Goal: Task Accomplishment & Management: Complete application form

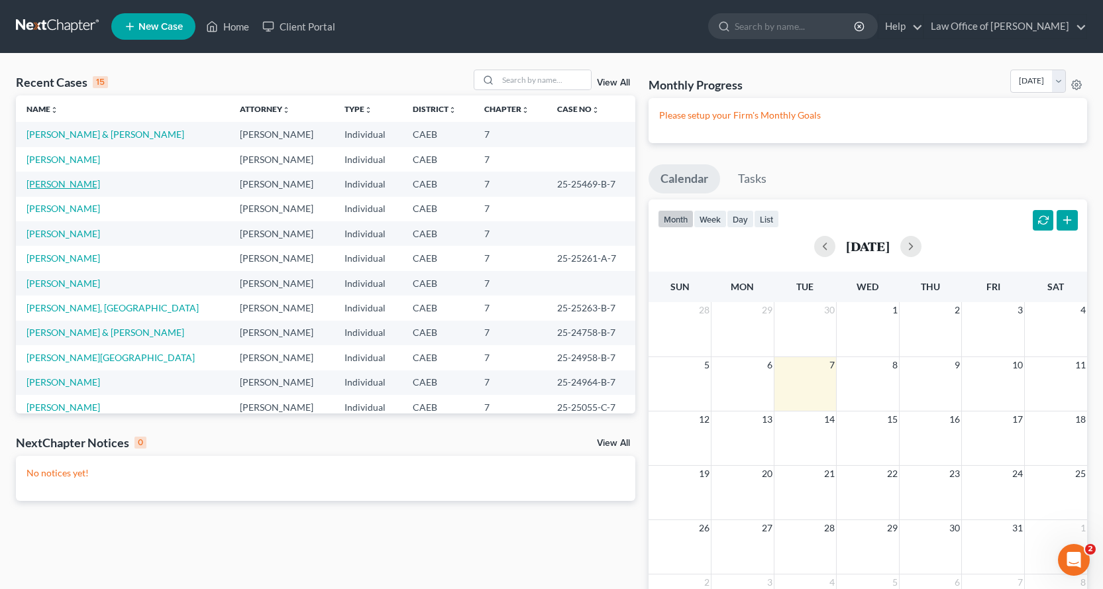
click at [57, 187] on link "[PERSON_NAME]" at bounding box center [63, 183] width 74 height 11
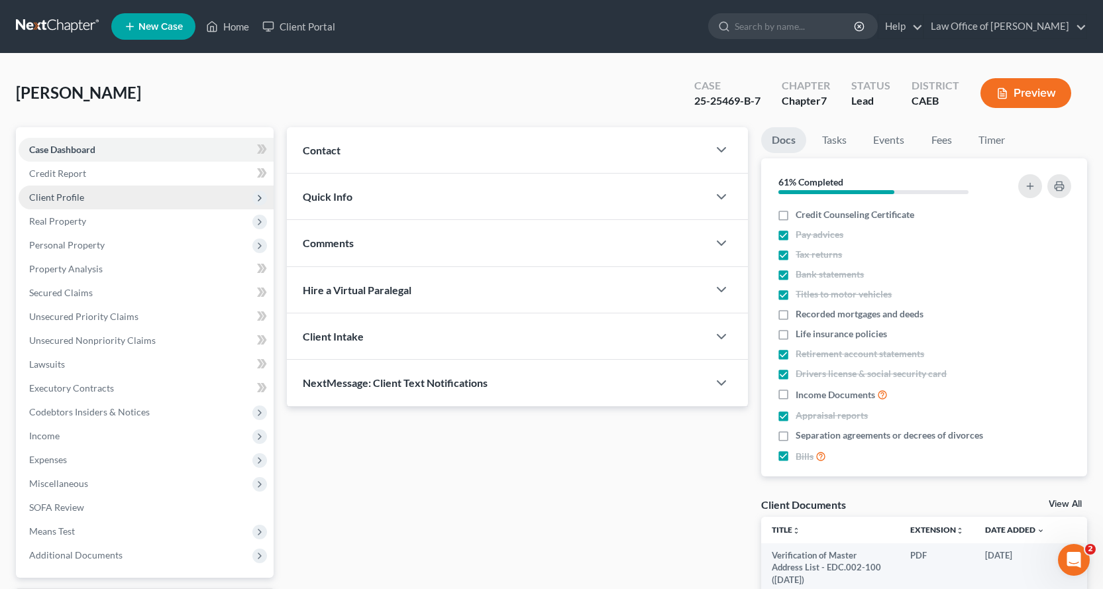
click at [64, 200] on span "Client Profile" at bounding box center [56, 196] width 55 height 11
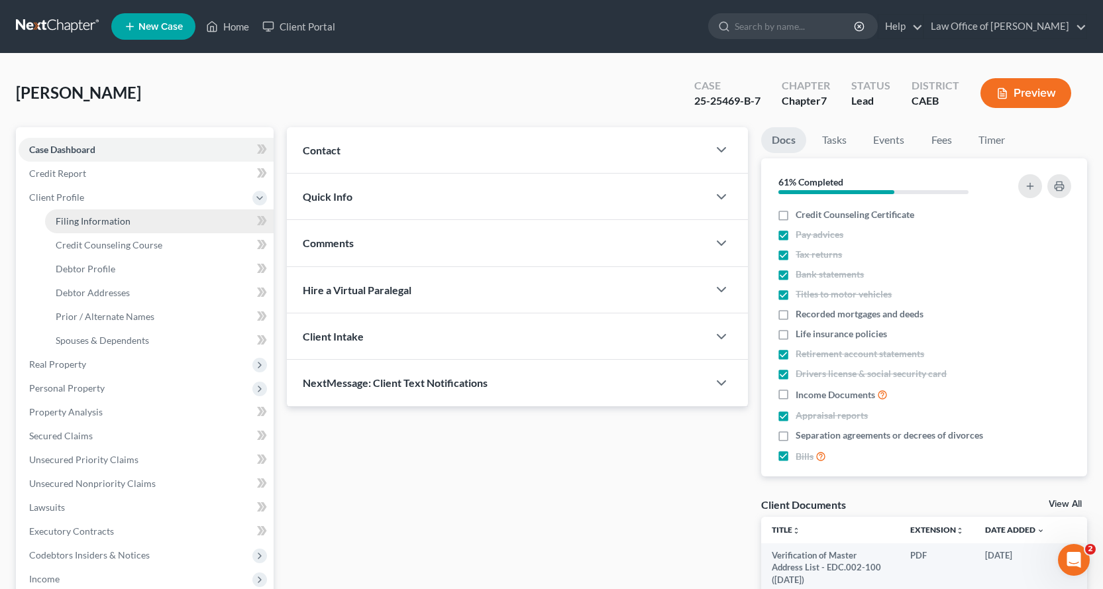
click at [79, 215] on span "Filing Information" at bounding box center [93, 220] width 75 height 11
select select "1"
select select "0"
select select "4"
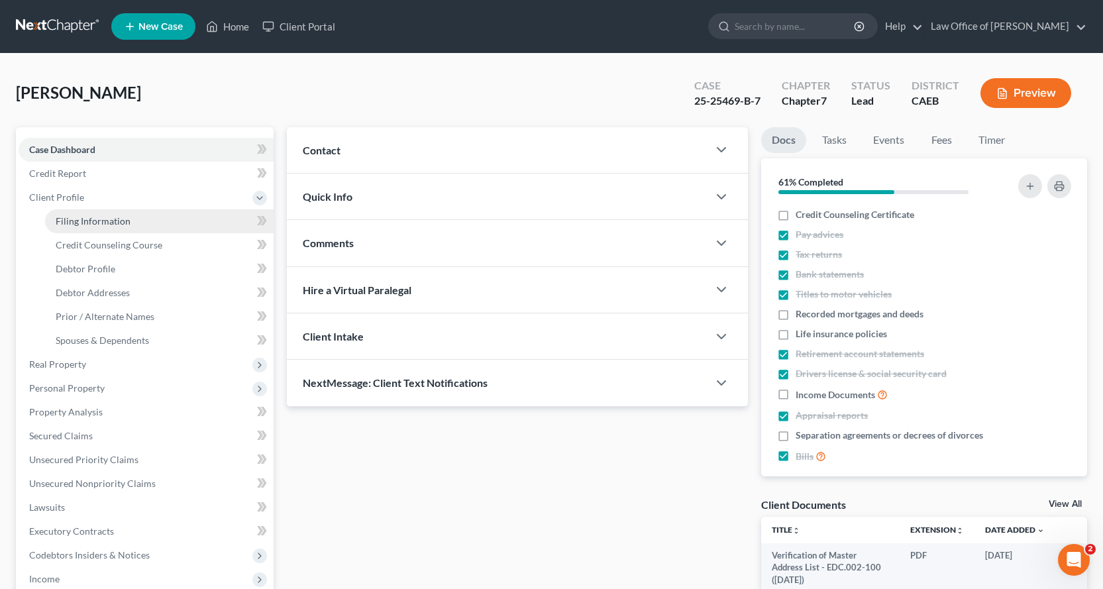
select select "1"
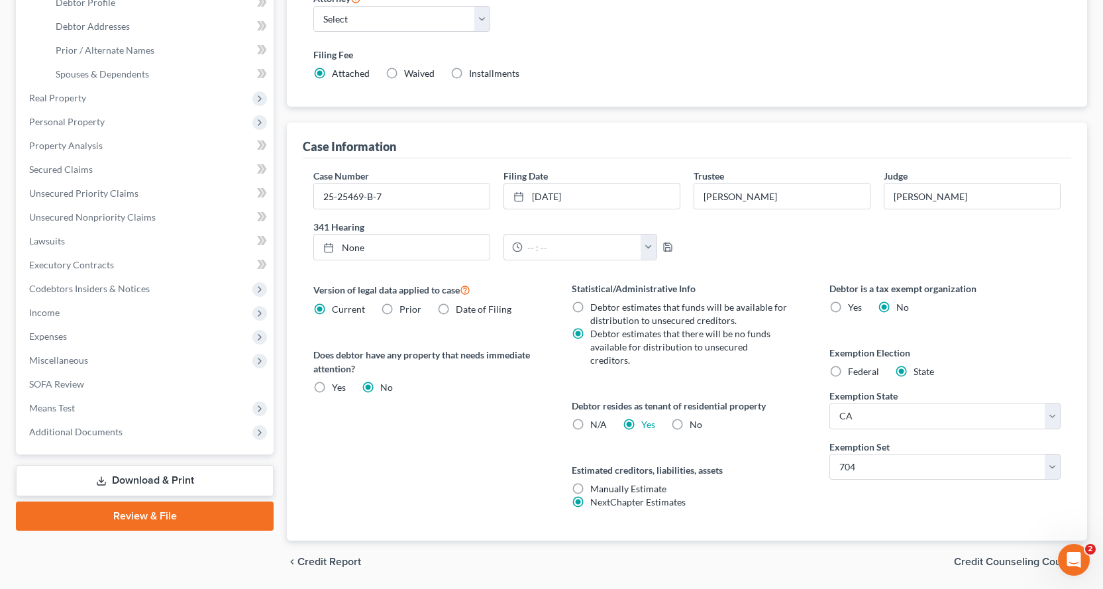
scroll to position [297, 0]
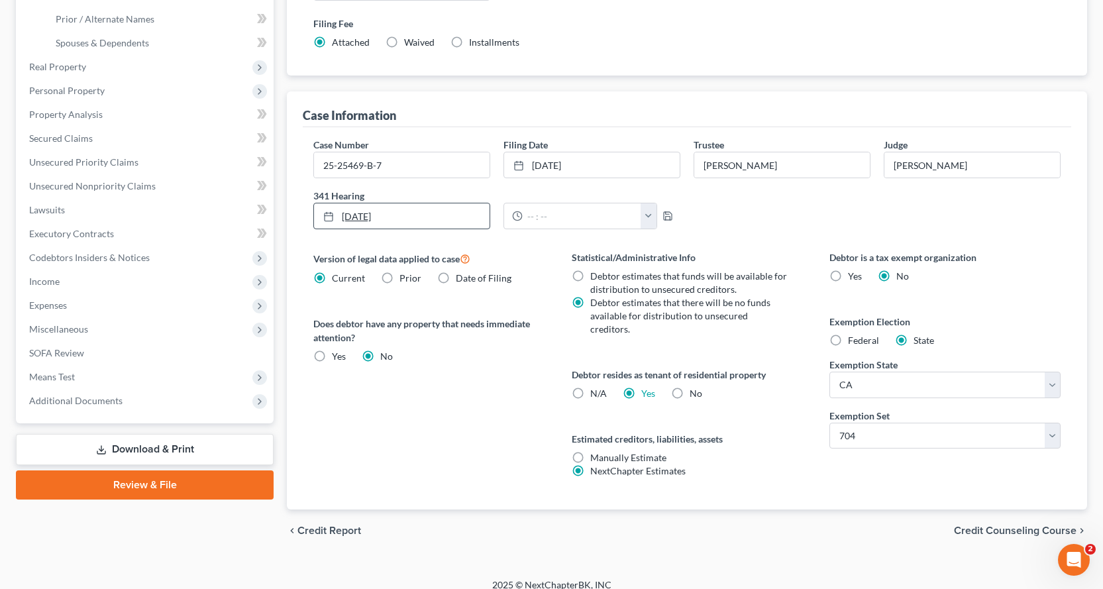
click at [367, 217] on link "[DATE]" at bounding box center [402, 215] width 176 height 25
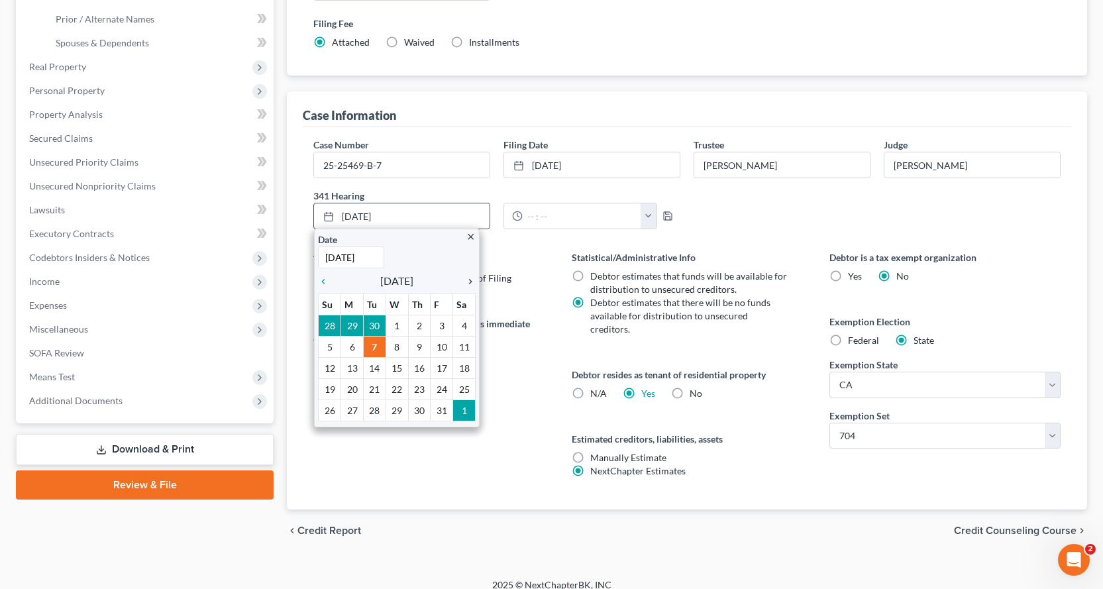
click at [471, 282] on icon "chevron_right" at bounding box center [466, 281] width 17 height 11
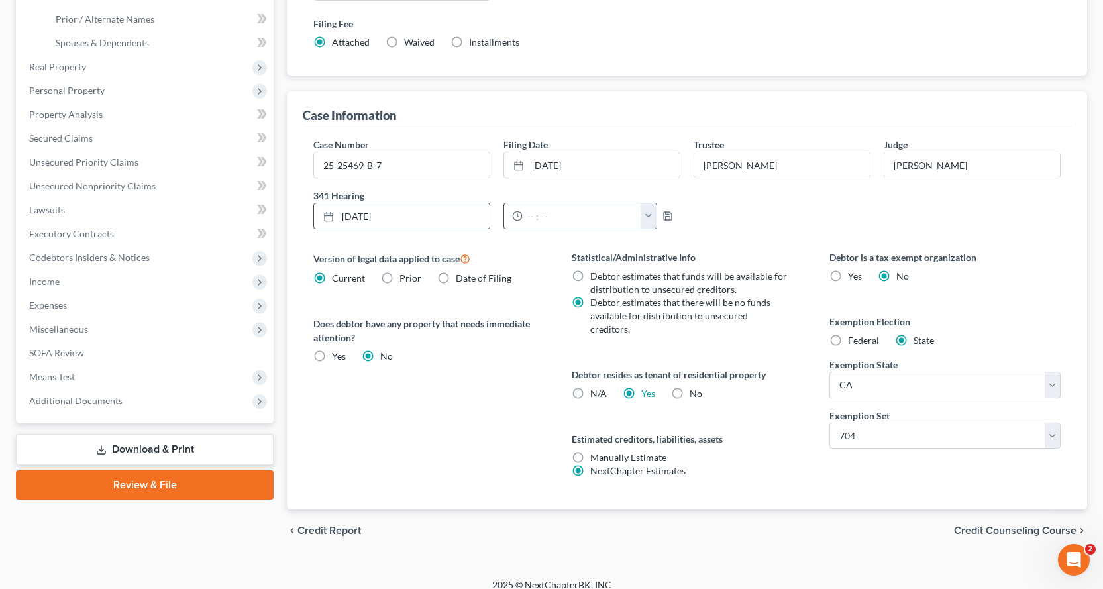
click at [643, 217] on button "button" at bounding box center [649, 215] width 16 height 25
click at [672, 266] on link "11:00am" at bounding box center [675, 271] width 74 height 23
type input "11:00am"
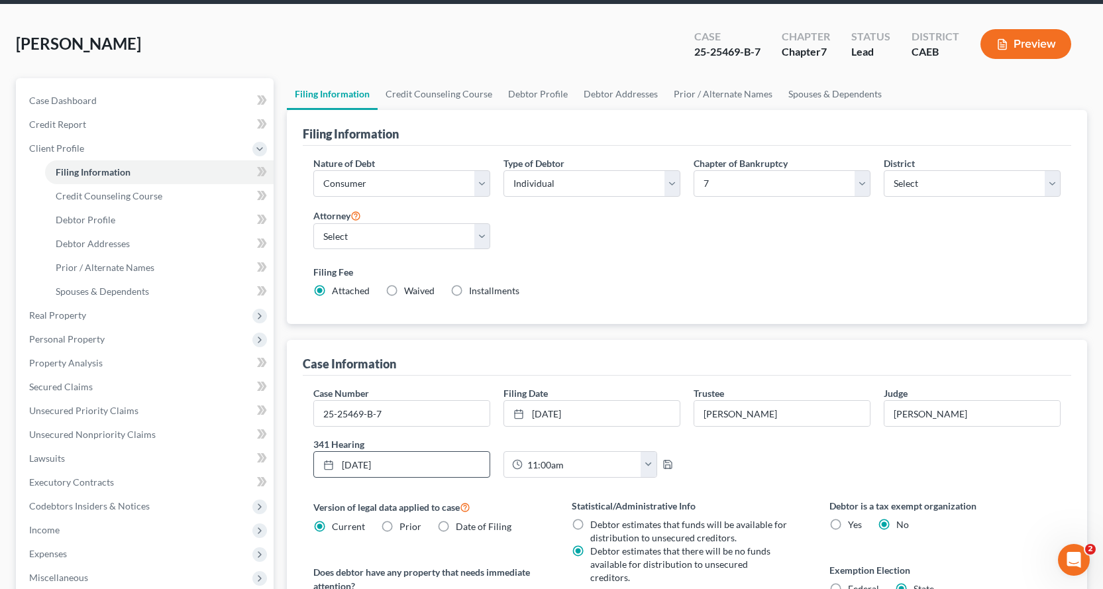
scroll to position [0, 0]
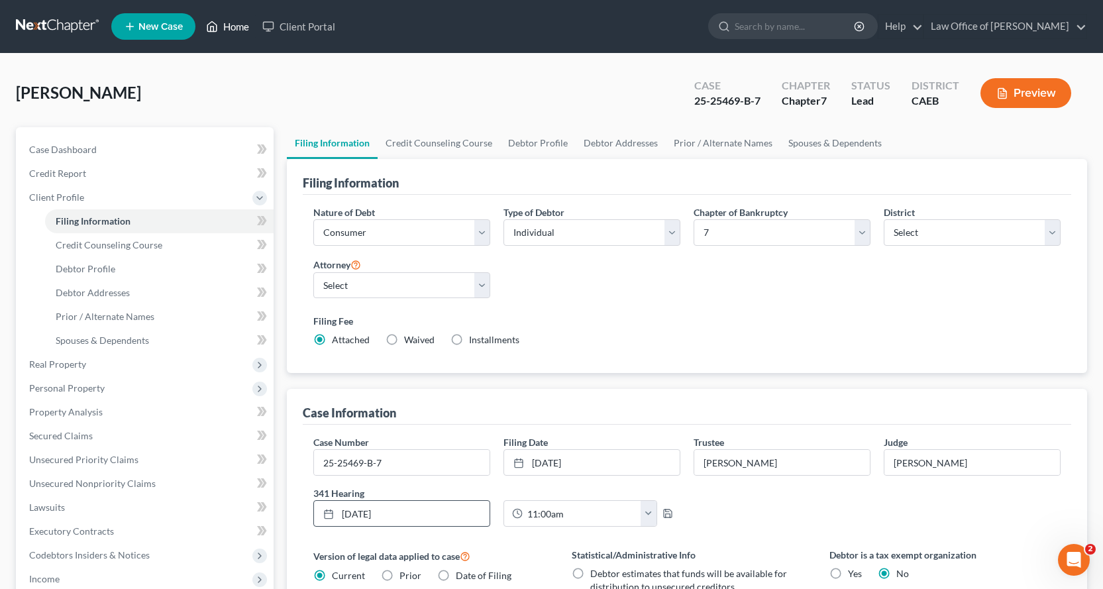
click at [231, 25] on link "Home" at bounding box center [227, 27] width 56 height 24
